Goal: Find specific page/section: Find specific page/section

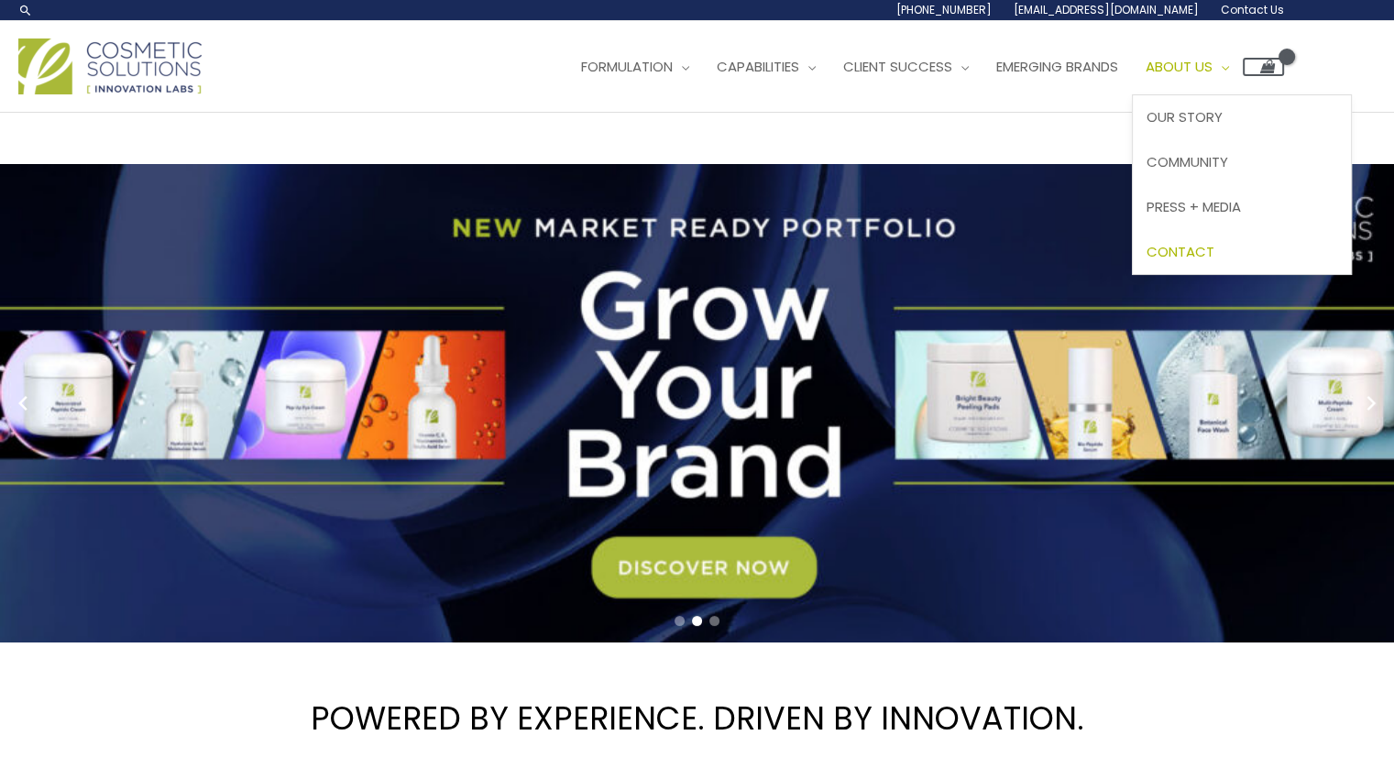
click at [1147, 261] on span "Contact" at bounding box center [1181, 251] width 68 height 19
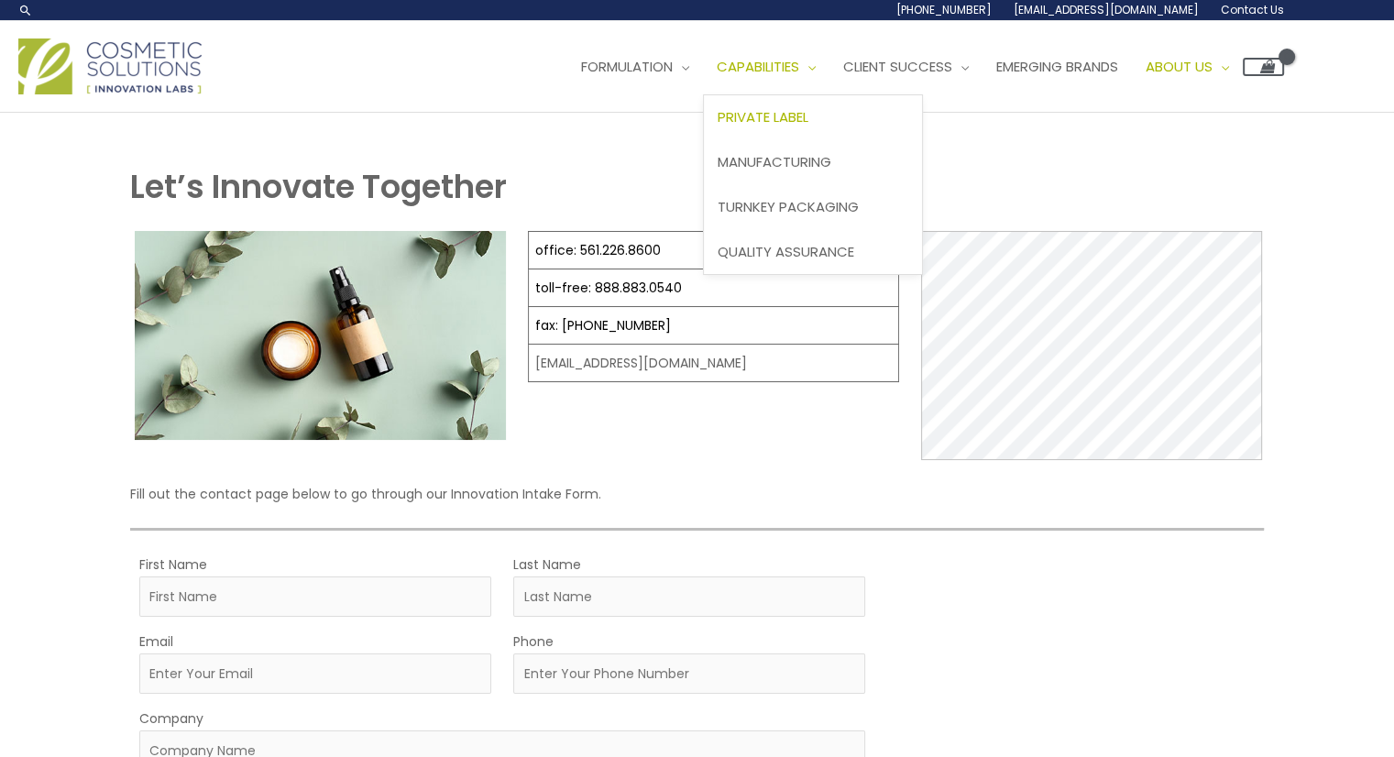
click at [718, 127] on span "Private Label" at bounding box center [763, 116] width 91 height 19
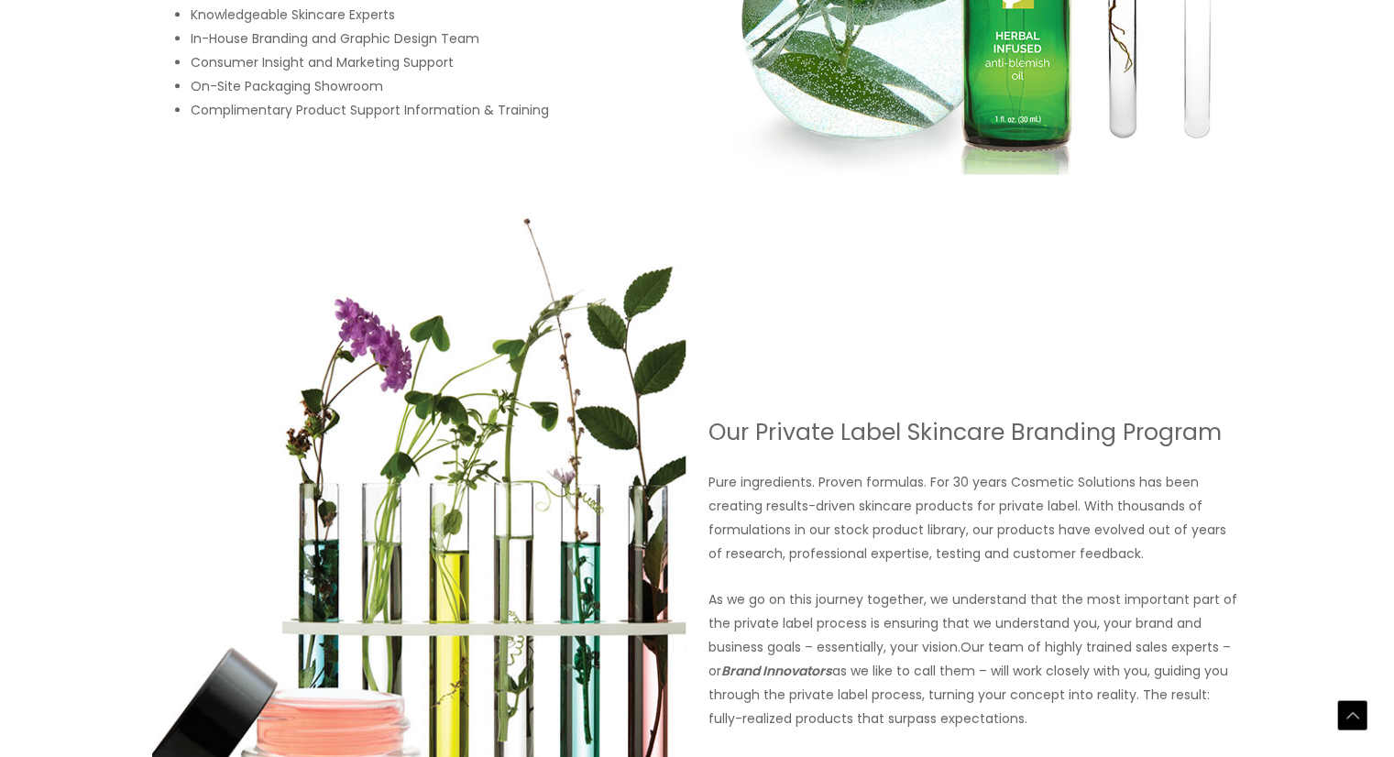
scroll to position [1277, 0]
